Goal: Check status: Check status

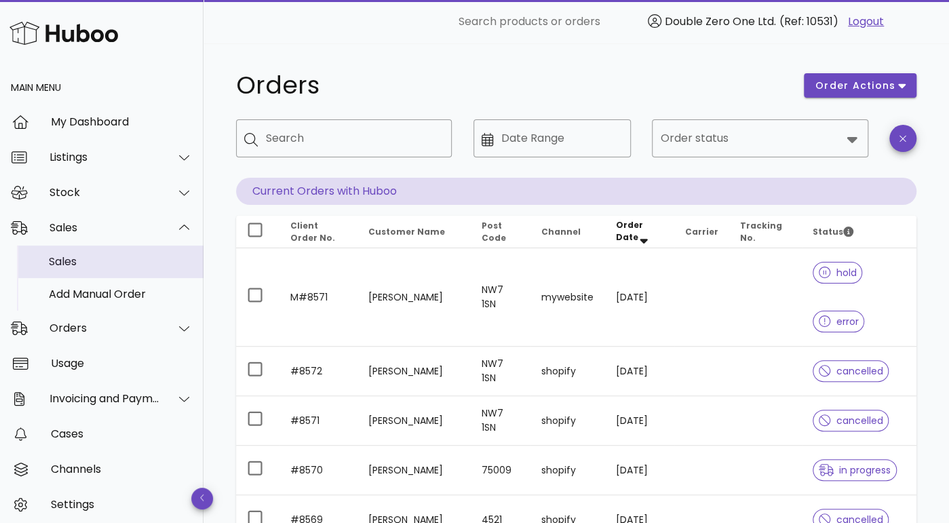
click at [106, 256] on div "Sales" at bounding box center [121, 261] width 144 height 13
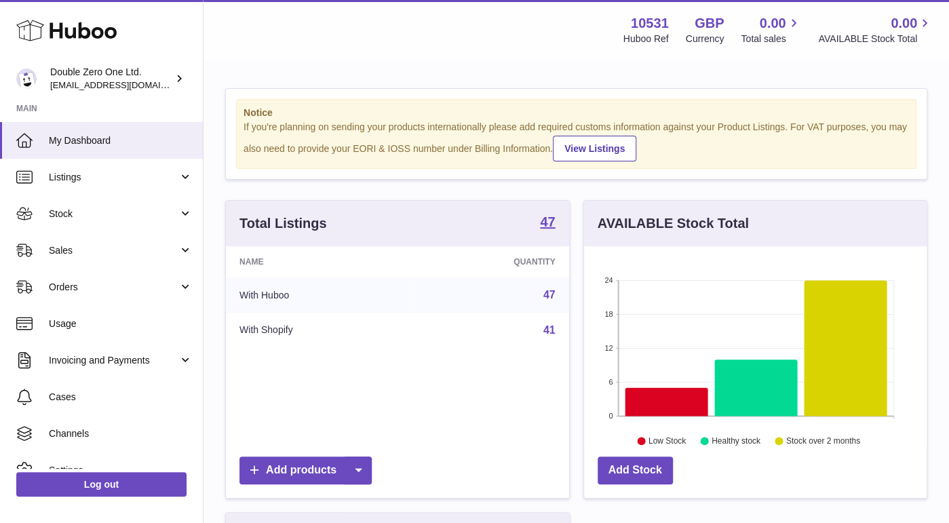
scroll to position [211, 343]
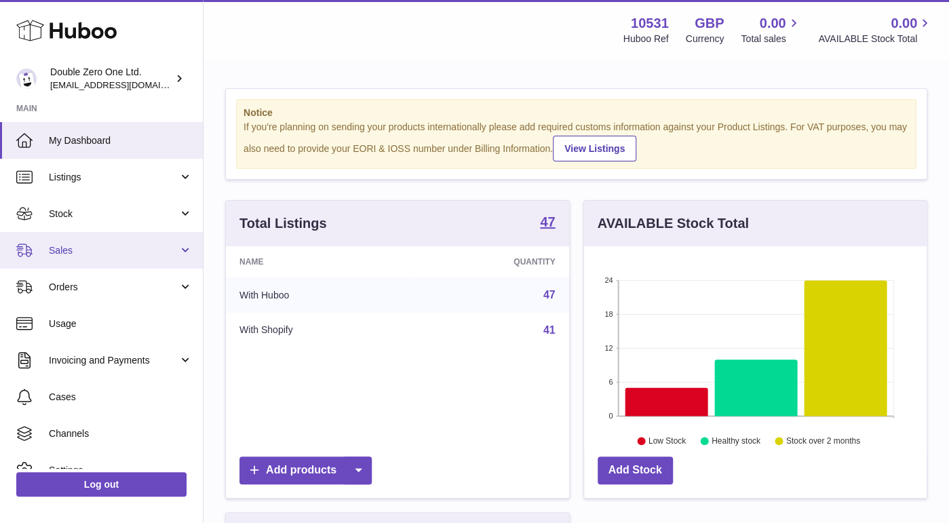
click at [128, 252] on span "Sales" at bounding box center [114, 250] width 130 height 13
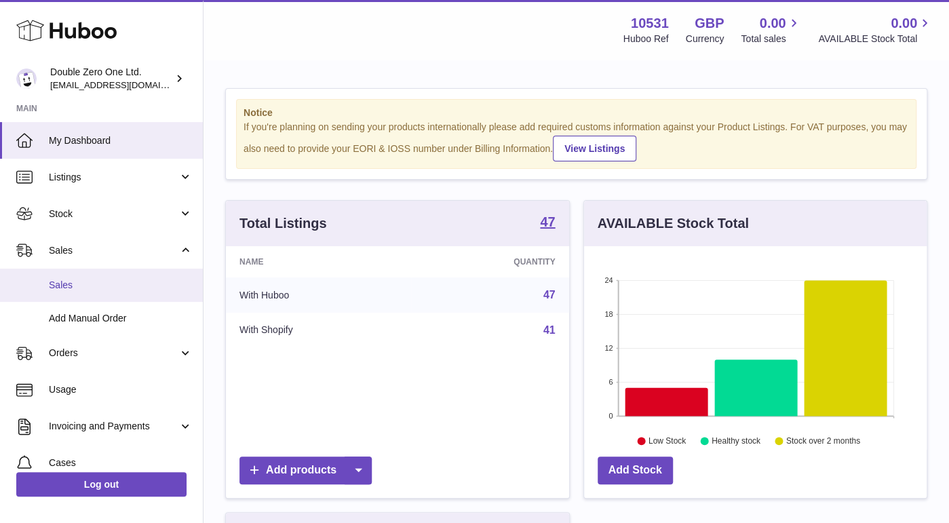
click at [120, 283] on span "Sales" at bounding box center [121, 285] width 144 height 13
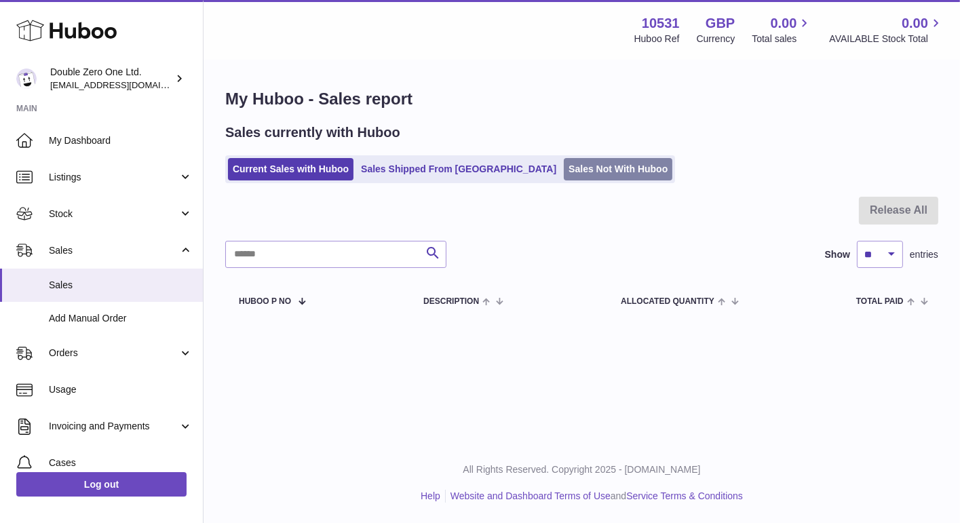
click at [564, 170] on link "Sales Not With Huboo" at bounding box center [618, 169] width 109 height 22
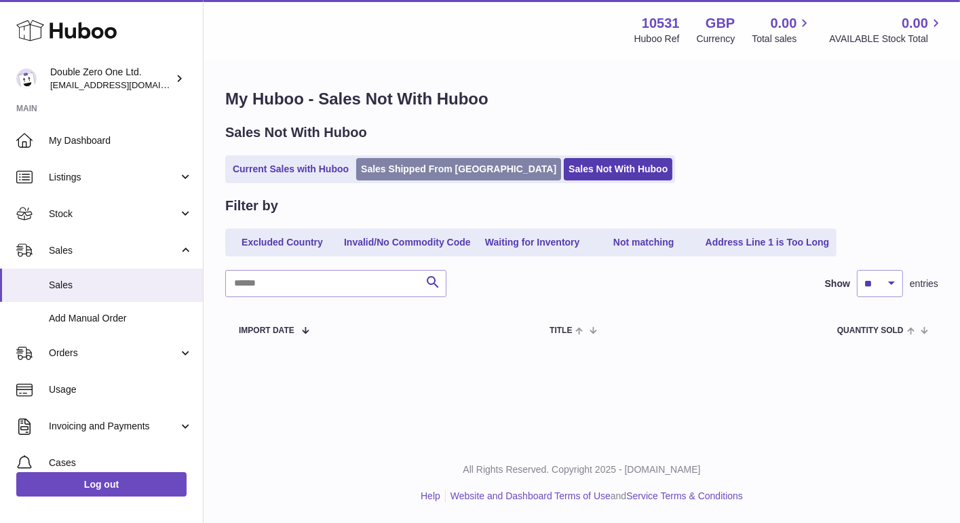
click at [429, 170] on link "Sales Shipped From Huboo" at bounding box center [458, 169] width 205 height 22
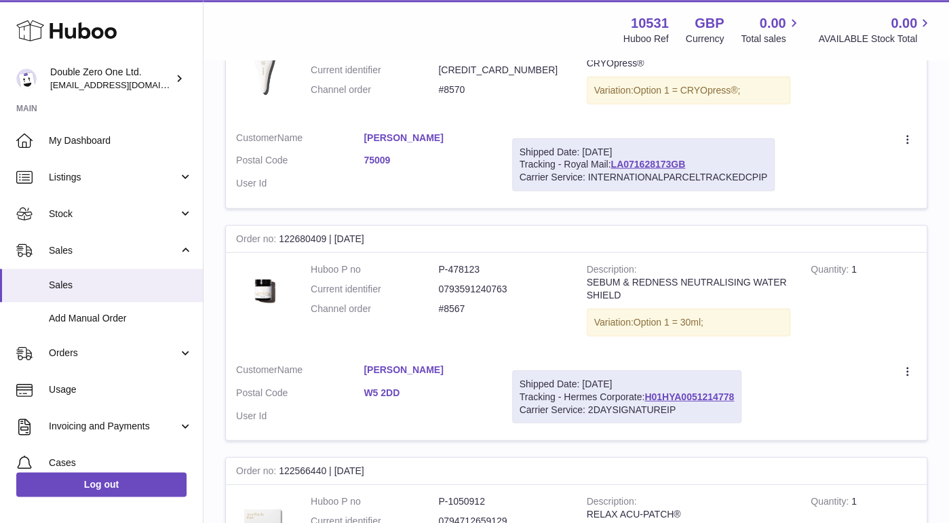
scroll to position [1645, 0]
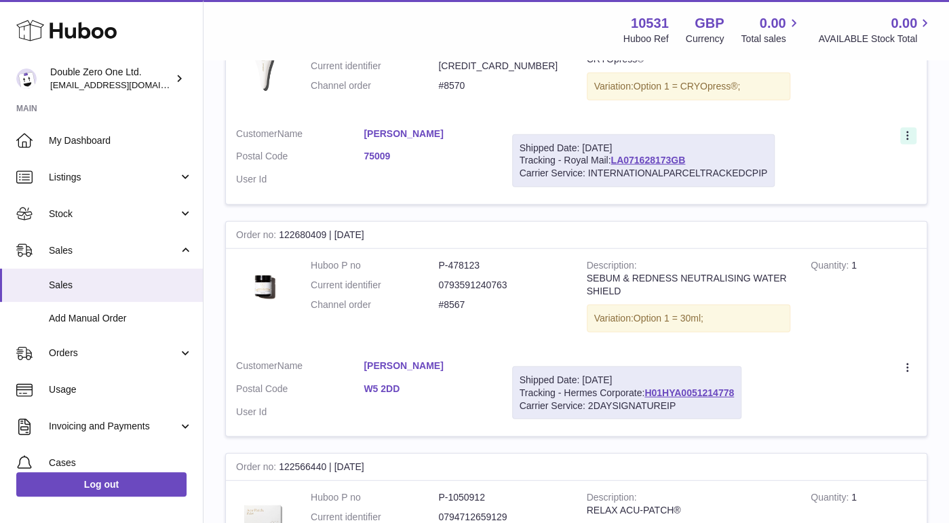
click at [908, 130] on icon at bounding box center [909, 137] width 16 height 14
click at [801, 117] on td "Create a ticket Duplicate Order" at bounding box center [856, 161] width 142 height 88
click at [655, 155] on link "LA071628173GB" at bounding box center [648, 160] width 75 height 11
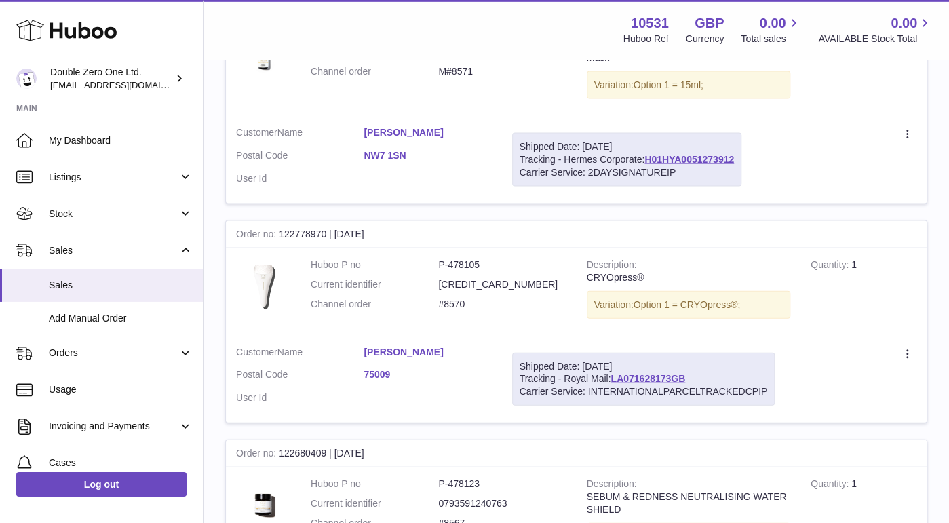
scroll to position [1421, 0]
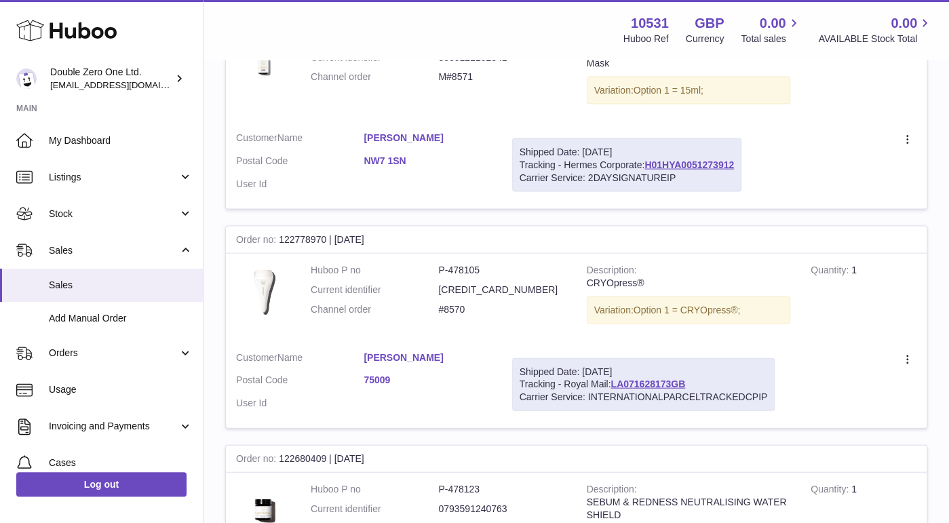
click at [666, 148] on div "Shipped Date: [DATE]" at bounding box center [627, 152] width 214 height 13
click at [669, 159] on link "H01HYA0051273912" at bounding box center [690, 164] width 90 height 11
